Goal: Task Accomplishment & Management: Complete application form

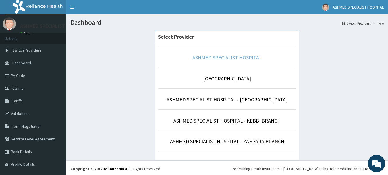
click at [221, 56] on link "ASHMED SPECIALIST HOSPITAL" at bounding box center [227, 57] width 69 height 7
click at [222, 57] on link "ASHMED SPECIALIST HOSPITAL" at bounding box center [227, 57] width 69 height 7
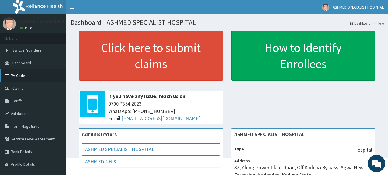
click at [22, 77] on link "PA Code" at bounding box center [33, 75] width 66 height 13
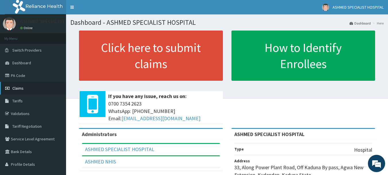
click at [16, 87] on span "Claims" at bounding box center [17, 87] width 11 height 5
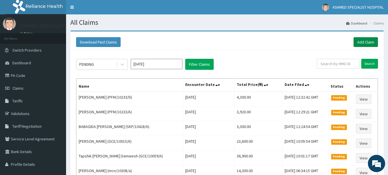
click at [363, 40] on link "Add Claim" at bounding box center [366, 42] width 24 height 10
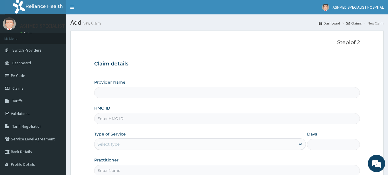
type input "ASHMED SPECIALIST HOSPITAL"
click at [109, 118] on input "HMO ID" at bounding box center [227, 118] width 266 height 11
type input "ifp/10403/b"
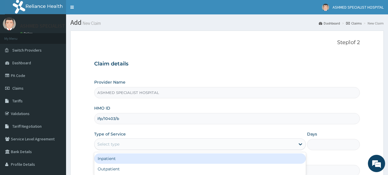
click at [116, 143] on div "Select type" at bounding box center [108, 144] width 22 height 6
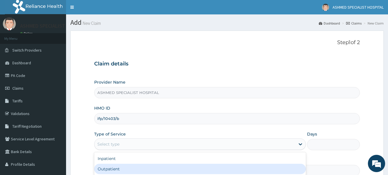
click at [116, 166] on div "Outpatient" at bounding box center [200, 168] width 212 height 10
type input "1"
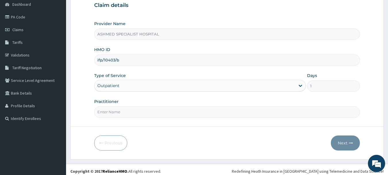
scroll to position [62, 0]
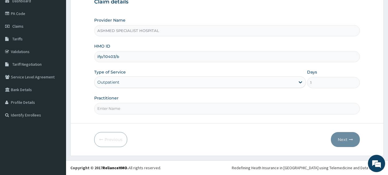
click at [119, 108] on input "Practitioner" at bounding box center [227, 108] width 266 height 11
type input "DR. THOMPSON ODESA"
click at [338, 136] on button "Next" at bounding box center [345, 139] width 29 height 15
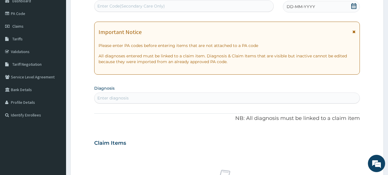
click at [150, 5] on div "Enter Code(Secondary Care Only)" at bounding box center [131, 6] width 68 height 6
click at [116, 95] on div "Enter diagnosis" at bounding box center [112, 98] width 31 height 6
type input "malaria"
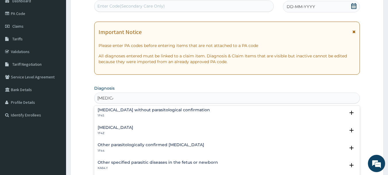
scroll to position [29, 0]
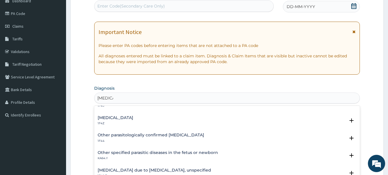
click at [118, 116] on h4 "Malaria, unspecified" at bounding box center [116, 117] width 36 height 4
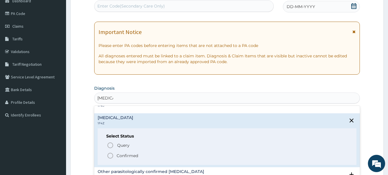
click at [110, 155] on icon "status option filled" at bounding box center [110, 155] width 7 height 7
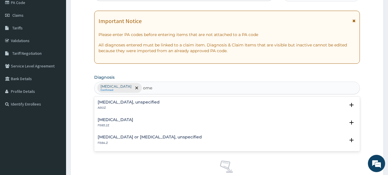
scroll to position [69, 0]
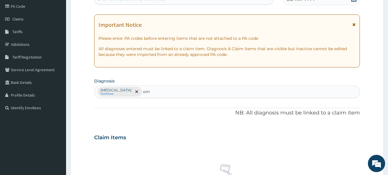
type input "o"
type input "pud"
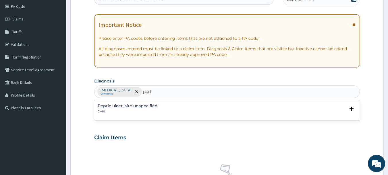
click at [116, 106] on h4 "Peptic ulcer, site unspecified" at bounding box center [128, 106] width 60 height 4
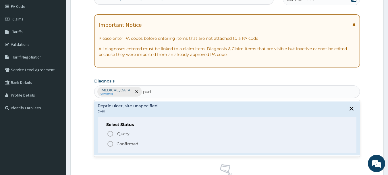
click at [109, 145] on icon "status option filled" at bounding box center [110, 143] width 7 height 7
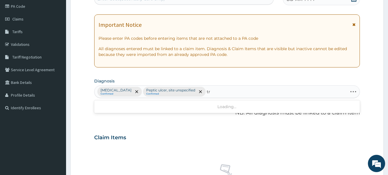
type input "t"
type input "c"
type input "t"
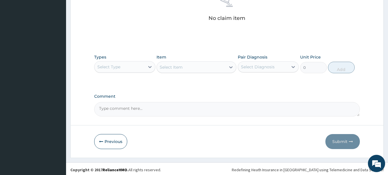
scroll to position [240, 0]
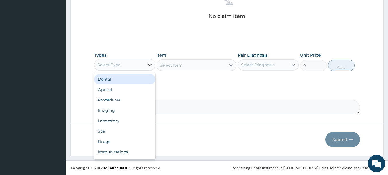
click at [148, 66] on icon at bounding box center [150, 65] width 6 height 6
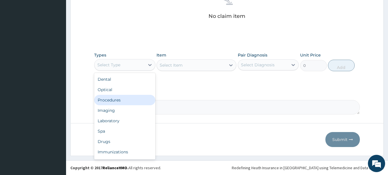
click at [103, 101] on div "Procedures" at bounding box center [124, 100] width 61 height 10
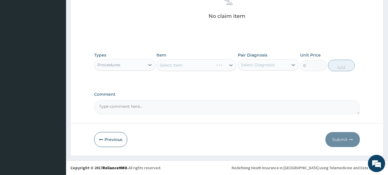
click at [206, 66] on div "Select Item" at bounding box center [197, 65] width 80 height 12
click at [206, 66] on div "Select Item" at bounding box center [191, 64] width 69 height 9
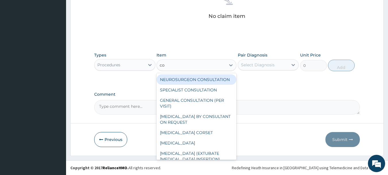
type input "con"
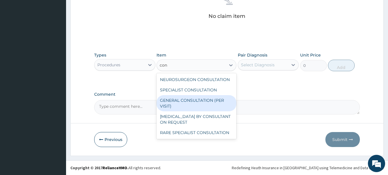
click at [184, 97] on div "GENERAL CONSULTATION (PER VISIT)" at bounding box center [197, 103] width 80 height 16
type input "2000"
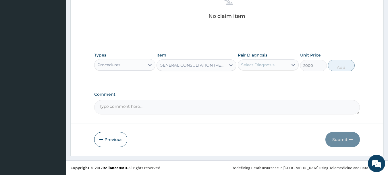
click at [260, 65] on div "Select Diagnosis" at bounding box center [258, 65] width 34 height 6
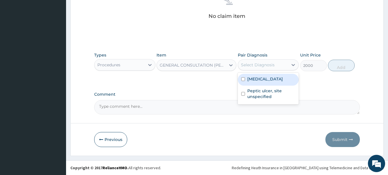
click at [265, 78] on label "Malaria, unspecified" at bounding box center [266, 79] width 36 height 6
checkbox input "true"
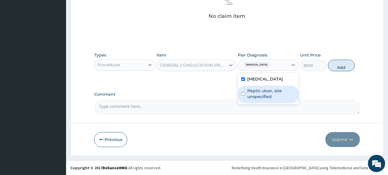
click at [263, 91] on label "Peptic ulcer, site unspecified" at bounding box center [272, 94] width 48 height 12
checkbox input "true"
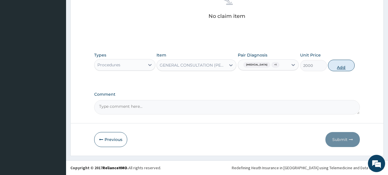
click at [343, 66] on button "Add" at bounding box center [341, 66] width 27 height 12
type input "0"
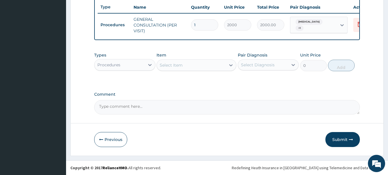
click at [138, 65] on div "Procedures" at bounding box center [120, 64] width 50 height 9
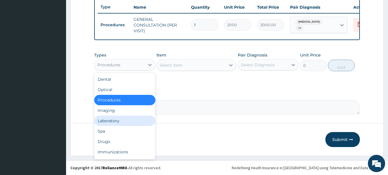
click at [113, 120] on div "Laboratory" at bounding box center [124, 120] width 61 height 10
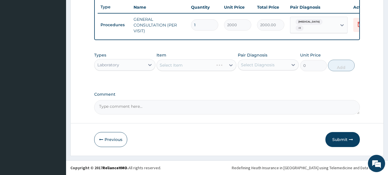
click at [199, 62] on div "Select Item" at bounding box center [197, 65] width 80 height 12
click at [200, 67] on div "Select Item" at bounding box center [185, 64] width 57 height 9
type input "mal"
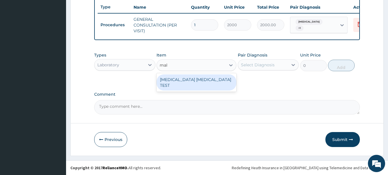
click at [196, 79] on div "MALARIA PARASITE TEST" at bounding box center [197, 82] width 80 height 16
type input "1000"
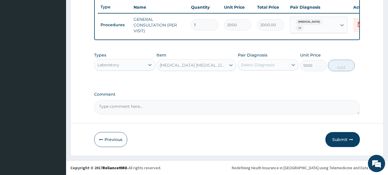
click at [262, 64] on div "Select Diagnosis" at bounding box center [258, 65] width 34 height 6
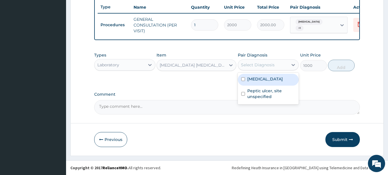
click at [257, 79] on label "Malaria, unspecified" at bounding box center [266, 79] width 36 height 6
checkbox input "true"
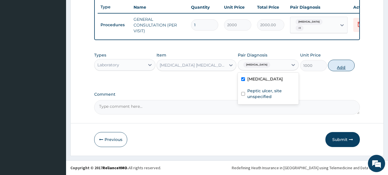
click at [340, 64] on button "Add" at bounding box center [341, 66] width 27 height 12
type input "0"
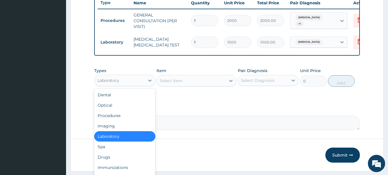
click at [139, 85] on div "Laboratory" at bounding box center [120, 80] width 50 height 9
click at [111, 162] on div "Drugs" at bounding box center [124, 157] width 61 height 10
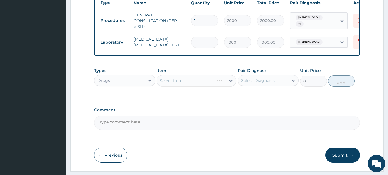
click at [221, 85] on div "Select Item" at bounding box center [197, 81] width 80 height 12
click at [233, 84] on div "Select Item" at bounding box center [197, 81] width 80 height 12
click at [226, 85] on div "Select Item" at bounding box center [191, 80] width 69 height 9
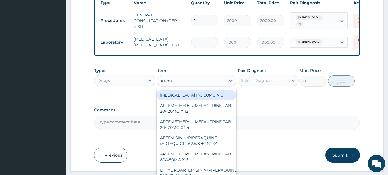
type input "arteme"
click at [204, 97] on div "[MEDICAL_DATA] INJ 80MG X 6" at bounding box center [197, 95] width 80 height 10
type input "300"
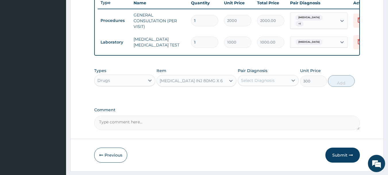
click at [269, 83] on div "Select Diagnosis" at bounding box center [258, 80] width 34 height 6
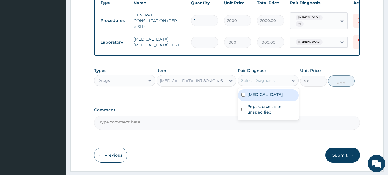
click at [263, 97] on label "Malaria, unspecified" at bounding box center [266, 94] width 36 height 6
checkbox input "true"
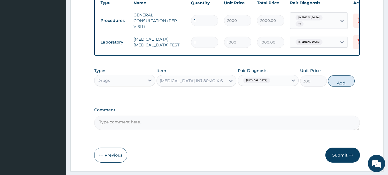
click at [340, 83] on button "Add" at bounding box center [341, 81] width 27 height 12
type input "0"
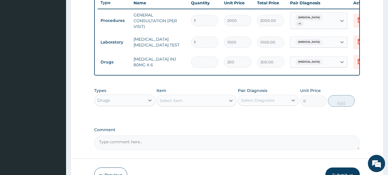
type input "0.00"
type input "6"
type input "1800.00"
type input "6"
click at [206, 105] on div "Select Item" at bounding box center [191, 100] width 69 height 9
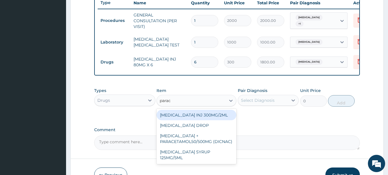
type input "parace"
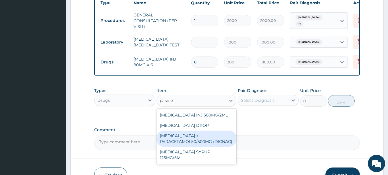
click at [194, 142] on div "[MEDICAL_DATA] + PARACETAMOL50/500MG (DICNAC)" at bounding box center [197, 138] width 80 height 16
type input "40"
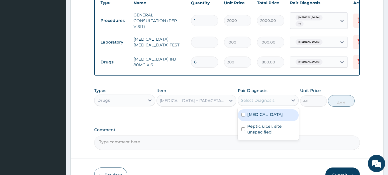
click at [277, 103] on div "Select Diagnosis" at bounding box center [263, 99] width 50 height 9
click at [266, 117] on label "Malaria, unspecified" at bounding box center [266, 114] width 36 height 6
checkbox input "true"
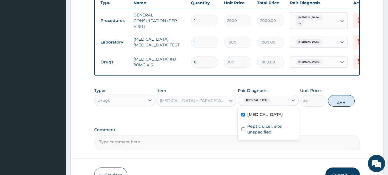
click at [342, 105] on button "Add" at bounding box center [341, 101] width 27 height 12
type input "0"
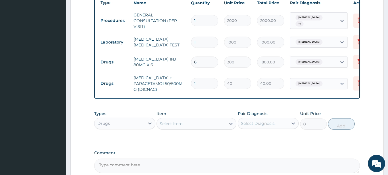
type input "18"
type input "720.00"
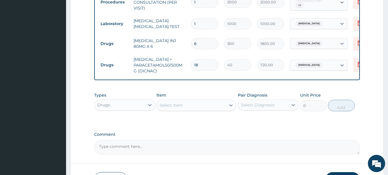
scroll to position [283, 0]
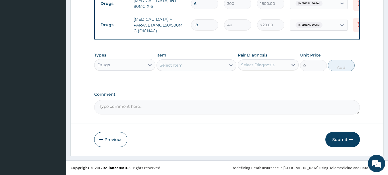
type input "18"
click at [215, 66] on div "Select Item" at bounding box center [191, 64] width 69 height 9
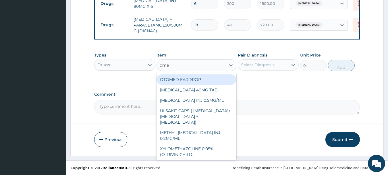
type input "omep"
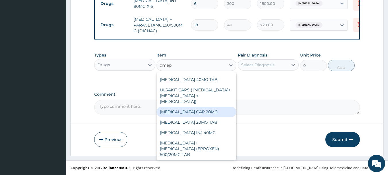
click at [184, 107] on div "[MEDICAL_DATA] CAP 20MG" at bounding box center [197, 111] width 80 height 10
type input "25"
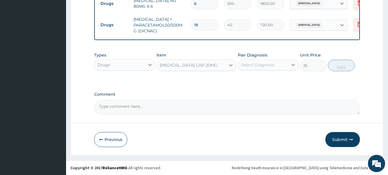
click at [280, 65] on div "Select Diagnosis" at bounding box center [263, 64] width 50 height 9
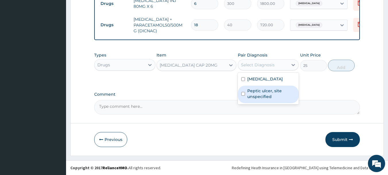
click at [269, 95] on label "Peptic ulcer, site unspecified" at bounding box center [272, 94] width 48 height 12
checkbox input "true"
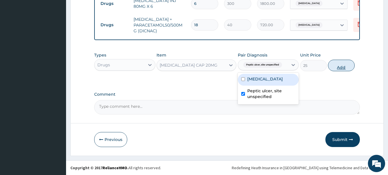
click at [335, 67] on button "Add" at bounding box center [341, 66] width 27 height 12
type input "0"
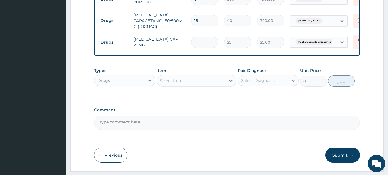
type input "14"
type input "350.00"
type input "14"
click at [220, 83] on div "Select Item" at bounding box center [191, 80] width 69 height 9
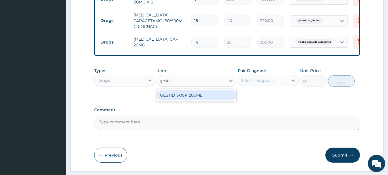
type input "gestid"
click at [199, 99] on div "GESTID SUSP 200ML" at bounding box center [197, 95] width 80 height 10
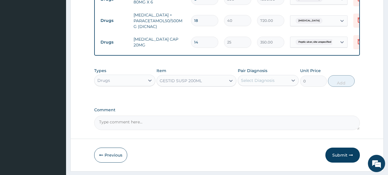
type input "1200"
click at [268, 83] on div "Select Diagnosis" at bounding box center [258, 80] width 34 height 6
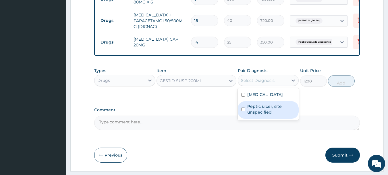
click at [258, 112] on label "Peptic ulcer, site unspecified" at bounding box center [272, 109] width 48 height 12
checkbox input "true"
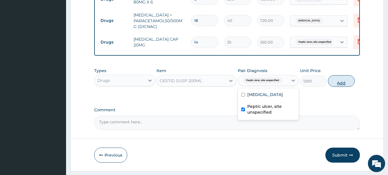
click at [338, 84] on button "Add" at bounding box center [341, 81] width 27 height 12
type input "0"
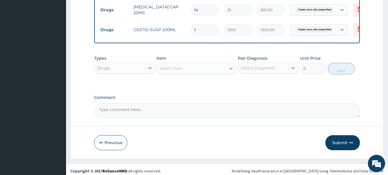
scroll to position [323, 0]
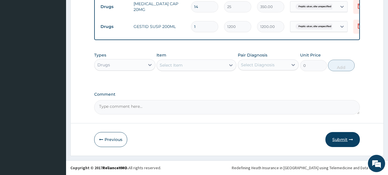
click at [337, 138] on button "Submit" at bounding box center [343, 139] width 35 height 15
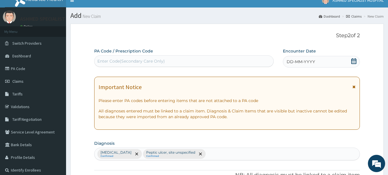
scroll to position [0, 0]
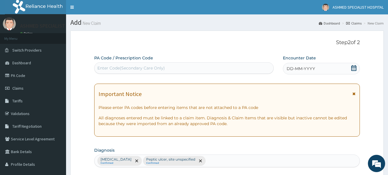
click at [353, 67] on icon at bounding box center [354, 68] width 6 height 6
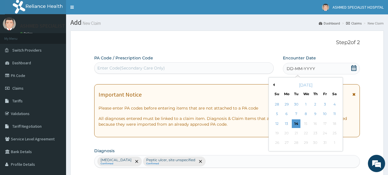
click at [274, 84] on button "Previous Month" at bounding box center [273, 84] width 3 height 3
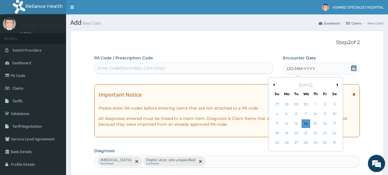
click at [274, 84] on button "Previous Month" at bounding box center [273, 84] width 3 height 3
click at [287, 151] on div "31" at bounding box center [287, 152] width 9 height 9
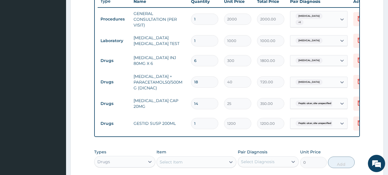
scroll to position [323, 0]
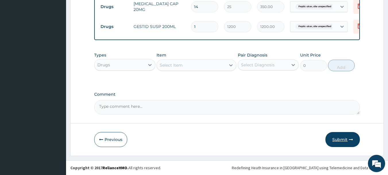
click at [340, 139] on button "Submit" at bounding box center [343, 139] width 35 height 15
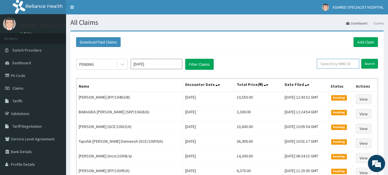
click at [328, 62] on input "text" at bounding box center [338, 64] width 43 height 10
type input "ifp/10403/b"
click at [370, 64] on input "Search" at bounding box center [370, 64] width 17 height 10
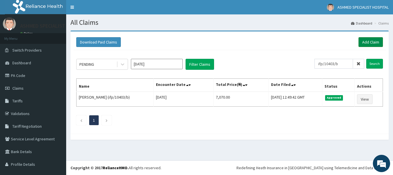
click at [361, 39] on link "Add Claim" at bounding box center [370, 42] width 24 height 10
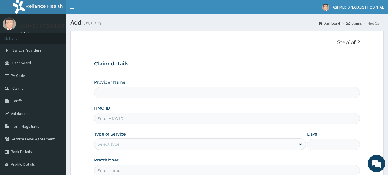
click at [117, 117] on input "HMO ID" at bounding box center [227, 118] width 266 height 11
type input "mlf/100"
type input "ASHMED SPECIALIST HOSPITAL"
drag, startPoint x: 124, startPoint y: 119, endPoint x: 66, endPoint y: 116, distance: 58.1
click at [66, 116] on div "R EL Toggle navigation ASHMED SPECIALIST HOSPITAL ASHMED SPECIALIST HOSPITAL - …" at bounding box center [194, 118] width 388 height 236
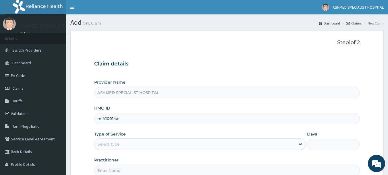
type input "mlf/10014/c"
click at [108, 143] on div "Select type" at bounding box center [108, 144] width 22 height 6
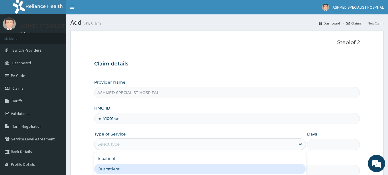
click at [108, 168] on div "Outpatient" at bounding box center [200, 168] width 212 height 10
type input "1"
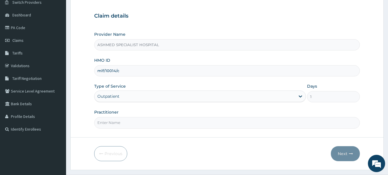
scroll to position [62, 0]
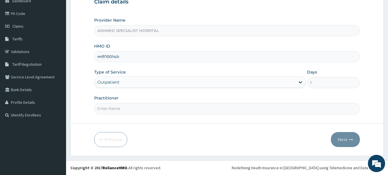
click at [105, 108] on input "Practitioner" at bounding box center [227, 108] width 266 height 11
type input "[PERSON_NAME] ODESA"
click at [344, 137] on button "Next" at bounding box center [345, 139] width 29 height 15
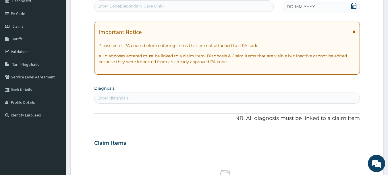
click at [354, 4] on icon at bounding box center [354, 6] width 6 height 6
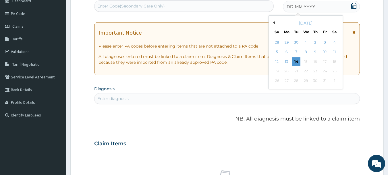
click at [274, 22] on button "Previous Month" at bounding box center [273, 22] width 3 height 3
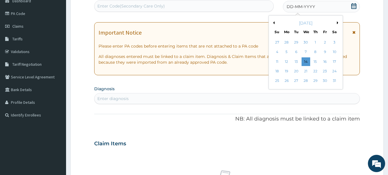
click at [274, 22] on button "Previous Month" at bounding box center [273, 22] width 3 height 3
click at [287, 90] on div "31" at bounding box center [287, 90] width 9 height 9
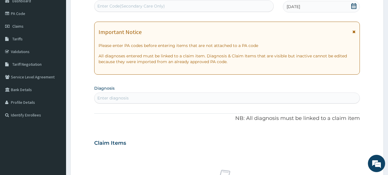
click at [131, 98] on div "Enter diagnosis" at bounding box center [228, 97] width 266 height 9
click at [120, 5] on div "Enter Code(Secondary Care Only)" at bounding box center [131, 6] width 68 height 6
paste input "PA/64DBCE"
type input "PA/64DBCE"
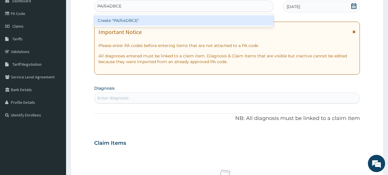
click at [120, 18] on div "Create "PA/64DBCE"" at bounding box center [184, 20] width 180 height 10
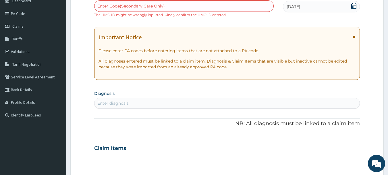
drag, startPoint x: 323, startPoint y: 8, endPoint x: 278, endPoint y: 17, distance: 45.1
click at [278, 17] on div "PA Code / Prescription Code Enter Code(Secondary Care Only) The HMO ID might be…" at bounding box center [222, 5] width 257 height 24
click at [173, 7] on div "Enter Code(Secondary Care Only)" at bounding box center [184, 5] width 179 height 9
paste input "PA/CADB28"
type input "PA/CADB28"
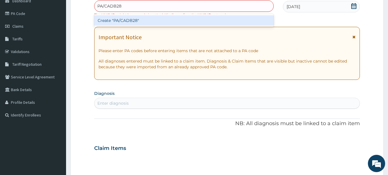
click at [161, 21] on div "Create "PA/CADB28"" at bounding box center [184, 20] width 180 height 10
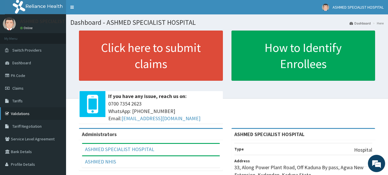
click at [10, 114] on icon at bounding box center [8, 113] width 6 height 4
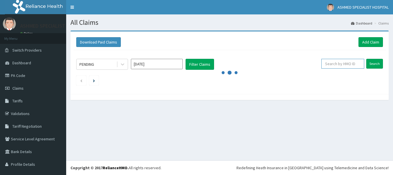
click at [334, 62] on input "text" at bounding box center [342, 64] width 43 height 10
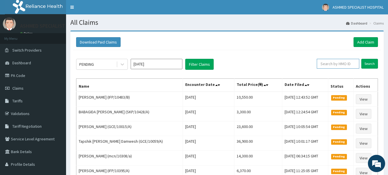
click at [343, 64] on input "text" at bounding box center [338, 64] width 43 height 10
click at [361, 40] on link "Add Claim" at bounding box center [366, 42] width 24 height 10
click at [361, 41] on link "Add Claim" at bounding box center [366, 42] width 24 height 10
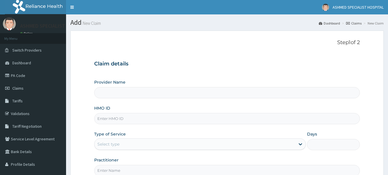
click at [106, 119] on input "HMO ID" at bounding box center [227, 118] width 266 height 11
type input "ASHMED SPECIALIST HOSPITAL"
type input "pfm/10037/d"
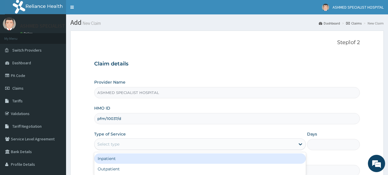
click at [128, 145] on div "Select type" at bounding box center [195, 143] width 201 height 9
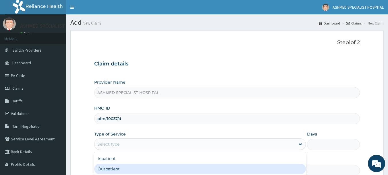
click at [110, 170] on div "Outpatient" at bounding box center [200, 168] width 212 height 10
type input "1"
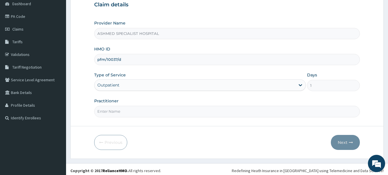
scroll to position [62, 0]
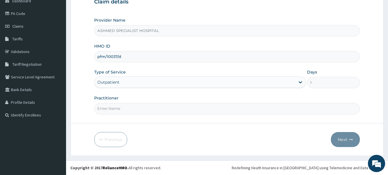
click at [120, 111] on input "Practitioner" at bounding box center [227, 108] width 266 height 11
type input "[PERSON_NAME] ODESA"
click at [345, 139] on button "Next" at bounding box center [345, 139] width 29 height 15
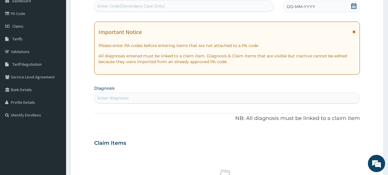
click at [354, 6] on icon at bounding box center [354, 6] width 6 height 6
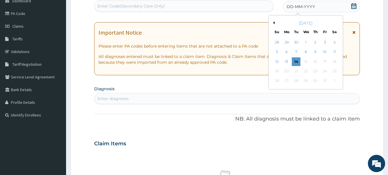
click at [273, 22] on button "Previous Month" at bounding box center [273, 22] width 3 height 3
click at [274, 22] on button "Previous Month" at bounding box center [273, 22] width 3 height 3
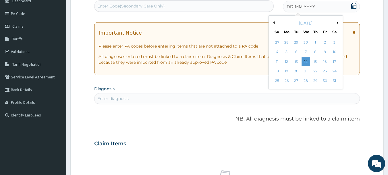
click at [274, 22] on button "Previous Month" at bounding box center [273, 22] width 3 height 3
click at [338, 22] on button "Next Month" at bounding box center [338, 22] width 3 height 3
click at [286, 91] on div "31" at bounding box center [287, 90] width 9 height 9
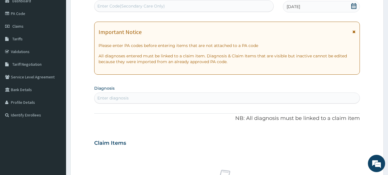
click at [164, 97] on div "Enter diagnosis" at bounding box center [228, 97] width 266 height 9
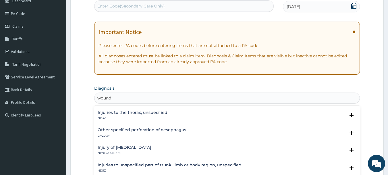
scroll to position [89, 0]
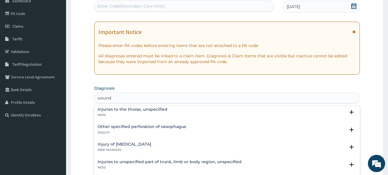
click at [338, 125] on div "Other specified perforation of oesophagus DA20.3Y" at bounding box center [227, 129] width 259 height 10
type input "wound bv"
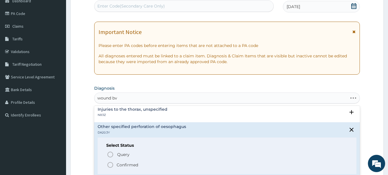
scroll to position [0, 0]
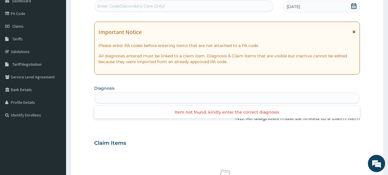
click at [254, 97] on div "wound bv" at bounding box center [228, 97] width 266 height 9
type input "[MEDICAL_DATA]"
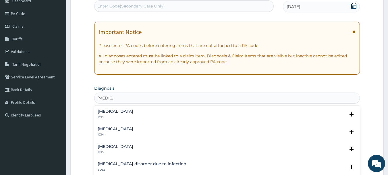
click at [103, 110] on h4 "[MEDICAL_DATA]" at bounding box center [116, 111] width 36 height 4
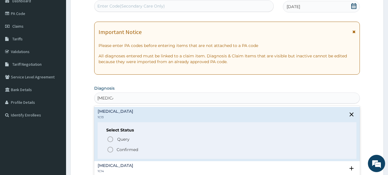
click at [110, 152] on circle "status option filled" at bounding box center [110, 149] width 5 height 5
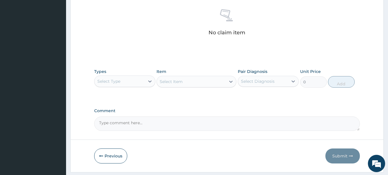
scroll to position [231, 0]
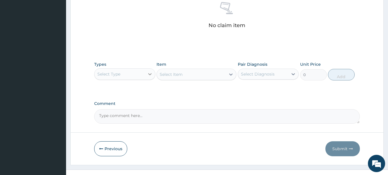
click at [148, 76] on icon at bounding box center [150, 74] width 6 height 6
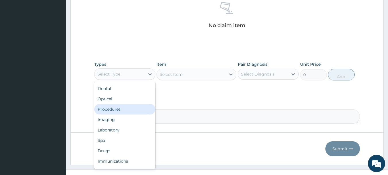
click at [124, 111] on div "Procedures" at bounding box center [124, 109] width 61 height 10
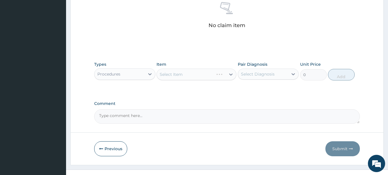
click at [212, 72] on div "Select Item" at bounding box center [197, 74] width 80 height 12
click at [224, 72] on div "Select Item" at bounding box center [197, 74] width 80 height 12
click at [232, 74] on icon at bounding box center [230, 74] width 3 height 2
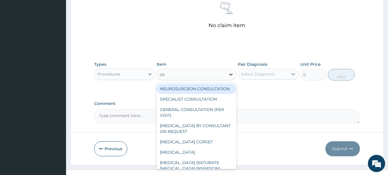
type input "con"
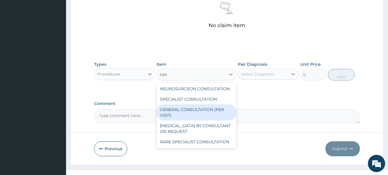
click at [221, 114] on div "GENERAL CONSULTATION (PER VISIT)" at bounding box center [197, 112] width 80 height 16
type input "2000"
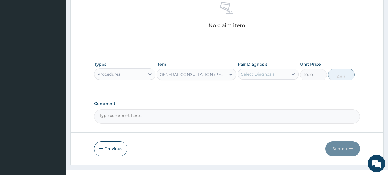
click at [275, 70] on div "Select Diagnosis" at bounding box center [263, 73] width 50 height 9
click at [284, 69] on div "Select Diagnosis" at bounding box center [263, 73] width 50 height 9
drag, startPoint x: 275, startPoint y: 97, endPoint x: 271, endPoint y: 72, distance: 25.5
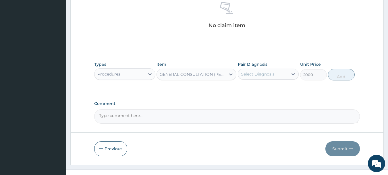
click at [271, 72] on div "Select Diagnosis" at bounding box center [258, 74] width 34 height 6
click at [272, 89] on div "Tetanus" at bounding box center [268, 89] width 61 height 12
checkbox input "true"
click at [337, 72] on button "Add" at bounding box center [341, 75] width 27 height 12
type input "0"
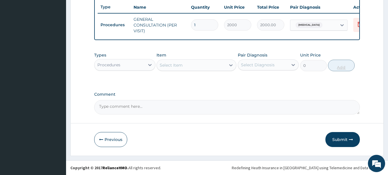
scroll to position [220, 0]
click at [124, 62] on div "Procedures" at bounding box center [120, 64] width 50 height 9
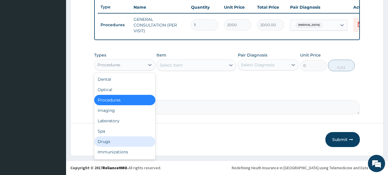
click at [103, 139] on div "Drugs" at bounding box center [124, 141] width 61 height 10
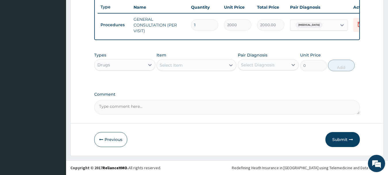
click at [205, 63] on div "Select Item" at bounding box center [191, 64] width 69 height 9
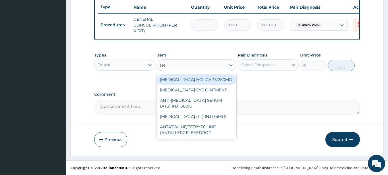
type input "teta"
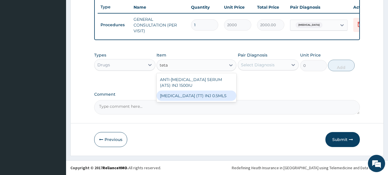
click at [203, 96] on div "TETANUS TOXOID (TT) INJ 0.5MLS" at bounding box center [197, 95] width 80 height 10
type input "400"
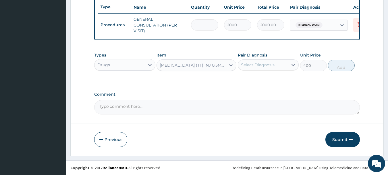
click at [281, 65] on div "Select Diagnosis" at bounding box center [263, 64] width 50 height 9
click at [273, 81] on div "Tetanus" at bounding box center [268, 80] width 61 height 12
checkbox input "true"
click at [344, 67] on button "Add" at bounding box center [341, 66] width 27 height 12
type input "0"
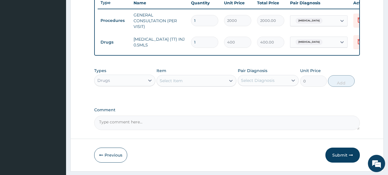
click at [211, 85] on div "Select Item" at bounding box center [191, 80] width 69 height 9
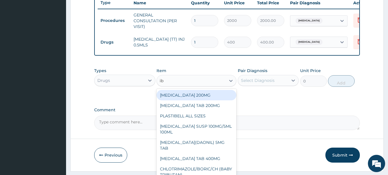
type input "ibu"
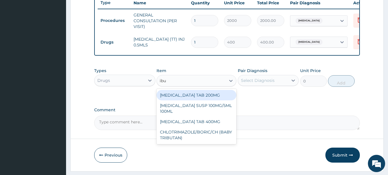
click at [183, 99] on div "IBUPROFEN TAB 200MG" at bounding box center [197, 95] width 80 height 10
type input "10"
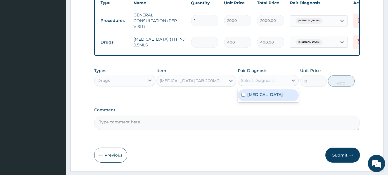
click at [257, 83] on div "Select Diagnosis" at bounding box center [258, 80] width 34 height 6
click at [260, 97] on label "Tetanus" at bounding box center [266, 94] width 36 height 6
checkbox input "true"
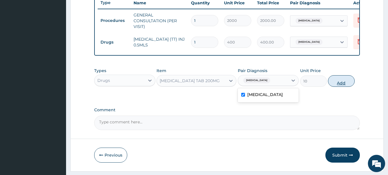
click at [336, 84] on button "Add" at bounding box center [341, 81] width 27 height 12
type input "0"
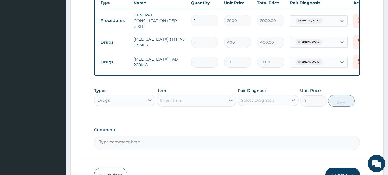
type input "10"
type input "100.00"
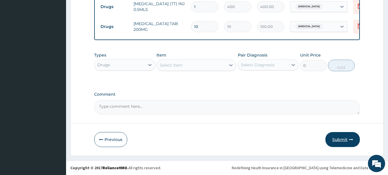
type input "10"
click at [347, 137] on button "Submit" at bounding box center [343, 139] width 35 height 15
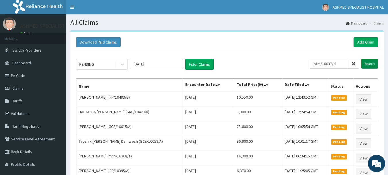
type input "pfm/10037/d"
click at [369, 64] on input "Search" at bounding box center [370, 64] width 17 height 10
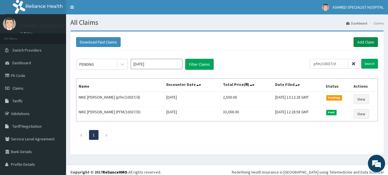
click at [361, 41] on link "Add Claim" at bounding box center [366, 42] width 24 height 10
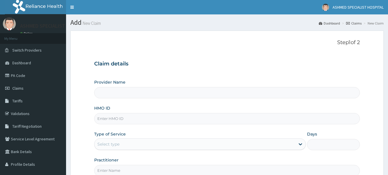
drag, startPoint x: 0, startPoint y: 0, endPoint x: 224, endPoint y: 44, distance: 228.5
click at [224, 44] on p "Step 1 of 2" at bounding box center [227, 42] width 266 height 6
type input "ASHMED SPECIALIST HOSPITAL"
click at [133, 120] on input "HMO ID" at bounding box center [227, 118] width 266 height 11
type input "ret/43950/a"
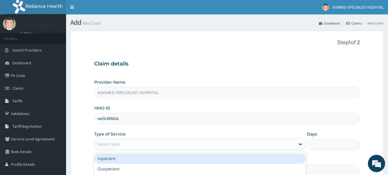
click at [128, 142] on div "Select type" at bounding box center [195, 143] width 201 height 9
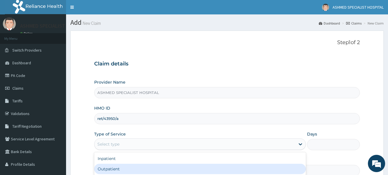
click at [121, 171] on div "Outpatient" at bounding box center [200, 168] width 212 height 10
type input "1"
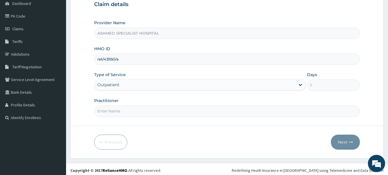
scroll to position [62, 0]
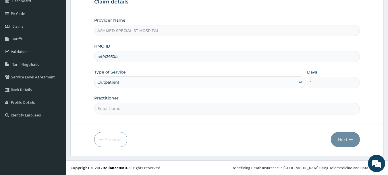
click at [172, 108] on input "Practitioner" at bounding box center [227, 108] width 266 height 11
type input "DR. THOMPSON ODESA"
click at [345, 137] on button "Next" at bounding box center [345, 139] width 29 height 15
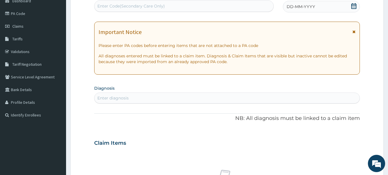
click at [355, 5] on icon at bounding box center [354, 6] width 6 height 6
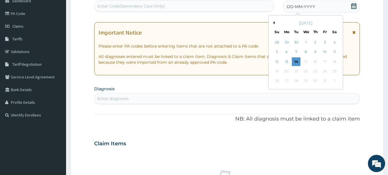
click at [274, 23] on button "Previous Month" at bounding box center [273, 22] width 3 height 3
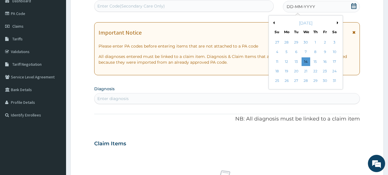
click at [274, 23] on button "Previous Month" at bounding box center [273, 22] width 3 height 3
click at [285, 89] on div "31" at bounding box center [287, 90] width 9 height 9
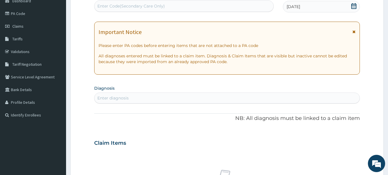
click at [149, 100] on div "Enter diagnosis" at bounding box center [228, 97] width 266 height 9
type input "malaria"
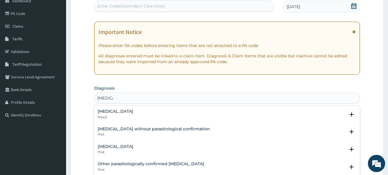
click at [120, 147] on h4 "Malaria, unspecified" at bounding box center [116, 146] width 36 height 4
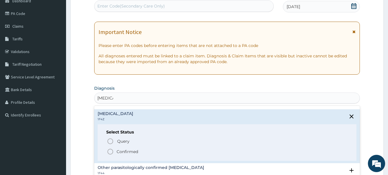
scroll to position [38, 0]
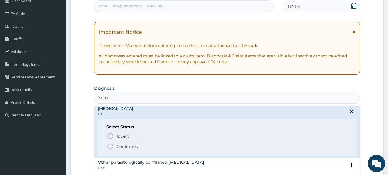
click at [110, 145] on icon "status option filled" at bounding box center [110, 146] width 7 height 7
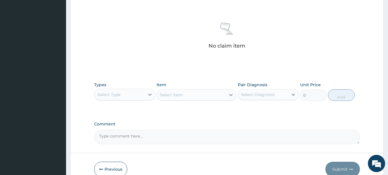
scroll to position [214, 0]
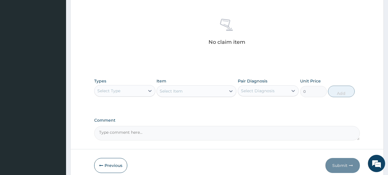
click at [141, 89] on div "Select Type" at bounding box center [120, 90] width 50 height 9
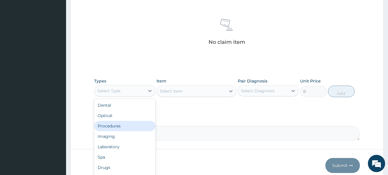
click at [113, 125] on div "Procedures" at bounding box center [124, 125] width 61 height 10
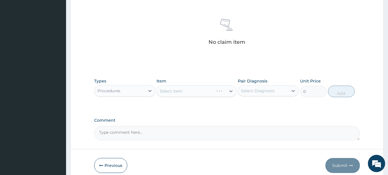
click at [197, 89] on div "Select Item" at bounding box center [197, 91] width 80 height 12
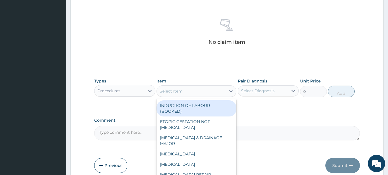
click at [208, 90] on div "Select Item" at bounding box center [191, 90] width 69 height 9
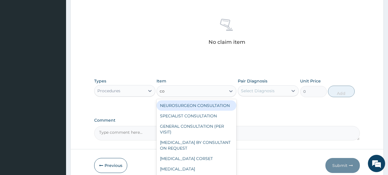
type input "con"
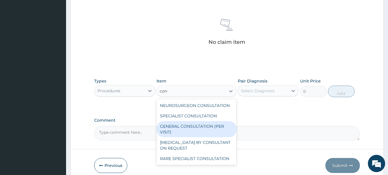
click at [179, 128] on div "GENERAL CONSULTATION (PER VISIT)" at bounding box center [197, 129] width 80 height 16
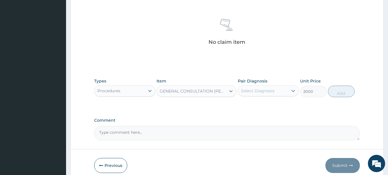
type input "2000"
click at [284, 87] on div "Select Diagnosis" at bounding box center [263, 90] width 50 height 9
click at [267, 104] on label "Malaria, unspecified" at bounding box center [266, 105] width 36 height 6
checkbox input "true"
click at [342, 92] on button "Add" at bounding box center [341, 91] width 27 height 12
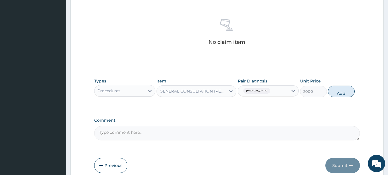
type input "0"
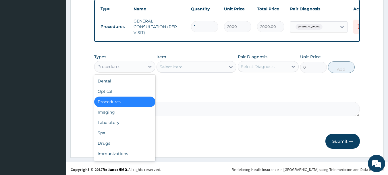
click at [140, 71] on div "Procedures" at bounding box center [120, 66] width 50 height 9
click at [110, 123] on div "Laboratory" at bounding box center [124, 122] width 61 height 10
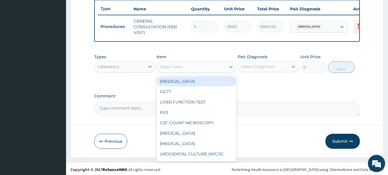
drag, startPoint x: 198, startPoint y: 76, endPoint x: 209, endPoint y: 72, distance: 12.0
click at [209, 72] on div "Select Item" at bounding box center [197, 67] width 80 height 12
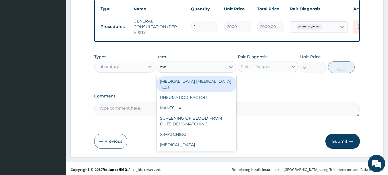
type input "mal"
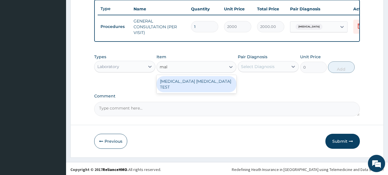
click at [204, 87] on div "MALARIA PARASITE TEST" at bounding box center [197, 84] width 80 height 16
type input "1000"
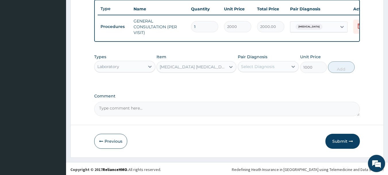
click at [266, 69] on div "Select Diagnosis" at bounding box center [258, 67] width 34 height 6
click at [259, 83] on label "Malaria, unspecified" at bounding box center [266, 81] width 36 height 6
checkbox input "true"
click at [336, 70] on button "Add" at bounding box center [341, 67] width 27 height 12
type input "0"
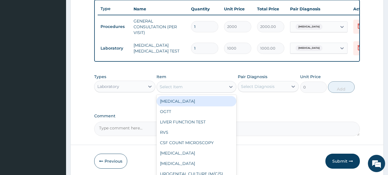
click at [189, 89] on div "Select Item" at bounding box center [191, 86] width 69 height 9
type input "fbc"
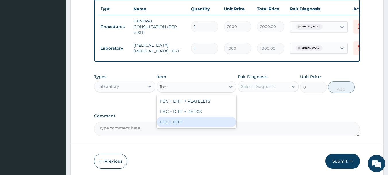
click at [172, 127] on div "FBC + DIFF" at bounding box center [197, 121] width 80 height 10
type input "2000"
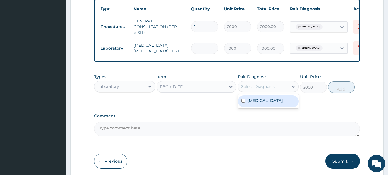
click at [273, 89] on div "Select Diagnosis" at bounding box center [258, 86] width 34 height 6
click at [263, 107] on div "Malaria, unspecified" at bounding box center [268, 101] width 61 height 12
checkbox input "true"
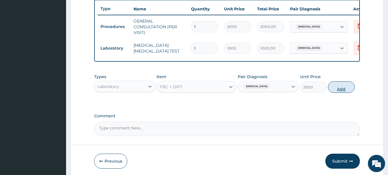
click at [346, 93] on button "Add" at bounding box center [341, 87] width 27 height 12
type input "0"
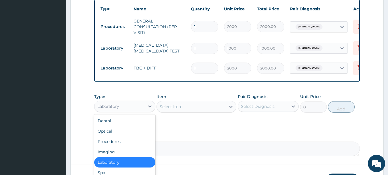
click at [135, 111] on div "Laboratory" at bounding box center [120, 105] width 50 height 9
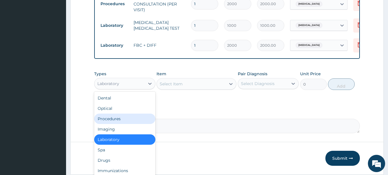
scroll to position [260, 0]
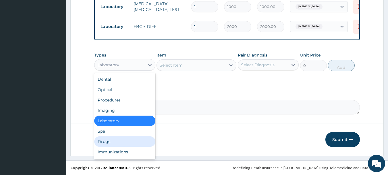
click at [116, 141] on div "Drugs" at bounding box center [124, 141] width 61 height 10
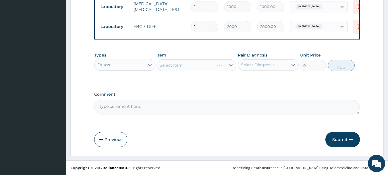
click at [203, 64] on div "Select Item" at bounding box center [197, 65] width 80 height 12
click at [222, 68] on div "Select Item" at bounding box center [191, 64] width 69 height 9
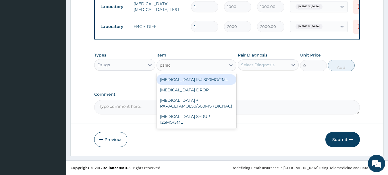
type input "parace"
click at [208, 78] on div "PARACETAMOL INJ 300MG/2ML" at bounding box center [197, 79] width 80 height 10
type input "200"
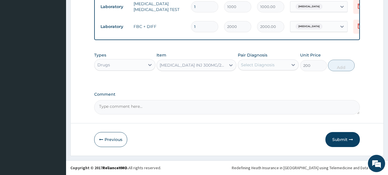
click at [271, 69] on div "Select Diagnosis" at bounding box center [263, 64] width 50 height 9
click at [261, 77] on label "Malaria, unspecified" at bounding box center [266, 79] width 36 height 6
checkbox input "true"
click at [338, 66] on button "Add" at bounding box center [341, 66] width 27 height 12
type input "0"
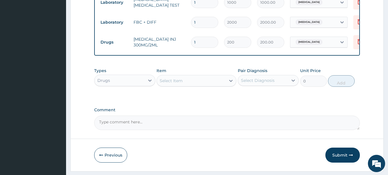
click at [206, 85] on div "Select Item" at bounding box center [191, 80] width 69 height 9
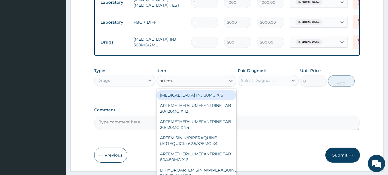
type input "arteme"
click at [200, 97] on div "ARTEMETHER INJ 80MG X 6" at bounding box center [197, 95] width 80 height 10
type input "300"
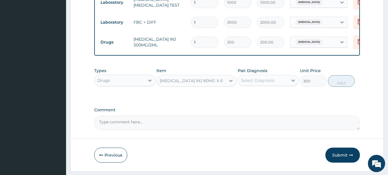
click at [271, 83] on div "Select Diagnosis" at bounding box center [258, 80] width 34 height 6
click at [258, 101] on div "Malaria, unspecified" at bounding box center [268, 95] width 61 height 12
checkbox input "true"
click at [337, 83] on button "Add" at bounding box center [341, 81] width 27 height 12
type input "0"
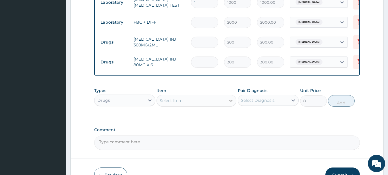
type input "0.00"
type input "6"
type input "1800.00"
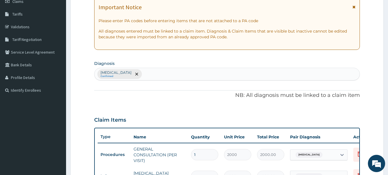
scroll to position [76, 0]
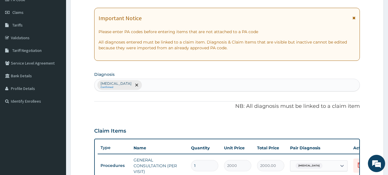
type input "6"
click at [185, 84] on div "Malaria, unspecified Confirmed" at bounding box center [228, 85] width 266 height 12
type input "upper"
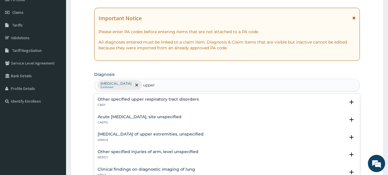
click at [159, 99] on h4 "Other specified upper respiratory tract disorders" at bounding box center [148, 99] width 101 height 4
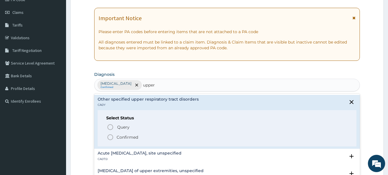
click at [132, 133] on span "Confirmed" at bounding box center [228, 136] width 242 height 7
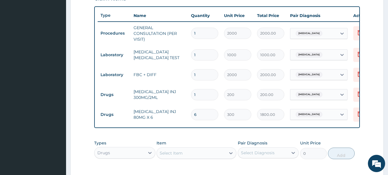
scroll to position [205, 0]
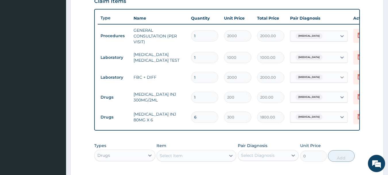
click at [341, 74] on icon at bounding box center [343, 77] width 6 height 6
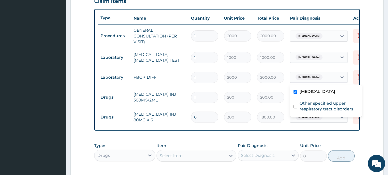
click at [298, 89] on div "Malaria, unspecified" at bounding box center [326, 92] width 72 height 12
checkbox input "false"
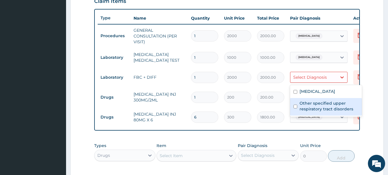
click at [302, 107] on label "Other specified upper respiratory tract disorders" at bounding box center [329, 106] width 59 height 12
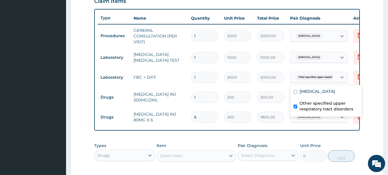
checkbox input "true"
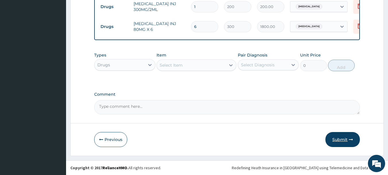
click at [334, 142] on button "Submit" at bounding box center [343, 139] width 35 height 15
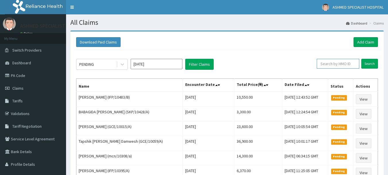
click at [338, 63] on input "text" at bounding box center [338, 64] width 43 height 10
type input "ret/43950/a"
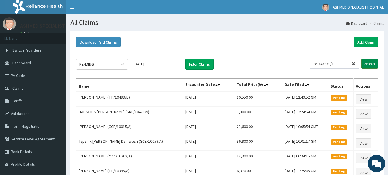
click at [365, 62] on input "Search" at bounding box center [370, 64] width 17 height 10
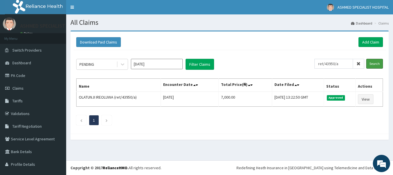
click at [366, 59] on input "Search" at bounding box center [374, 64] width 17 height 10
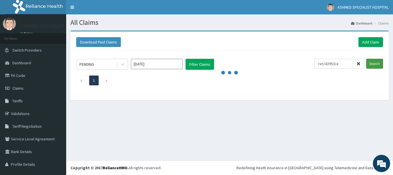
click at [366, 59] on input "Search" at bounding box center [374, 64] width 17 height 10
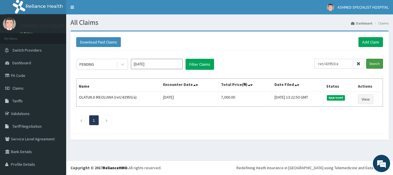
click at [366, 59] on input "Search" at bounding box center [374, 64] width 17 height 10
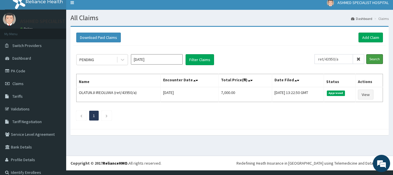
scroll to position [11, 0]
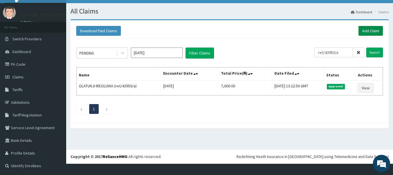
click at [359, 30] on link "Add Claim" at bounding box center [370, 31] width 24 height 10
